Goal: Check status: Check status

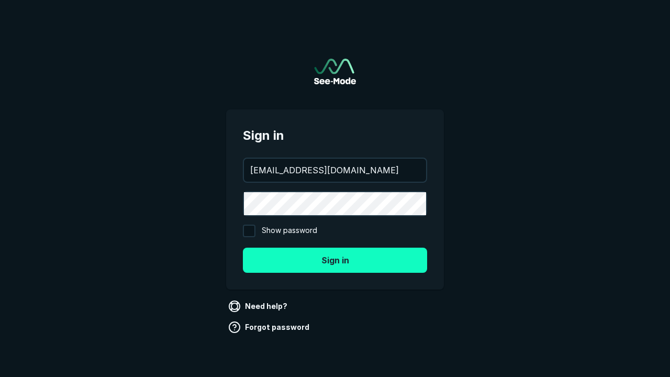
click at [335, 260] on button "Sign in" at bounding box center [335, 260] width 184 height 25
